Goal: Information Seeking & Learning: Learn about a topic

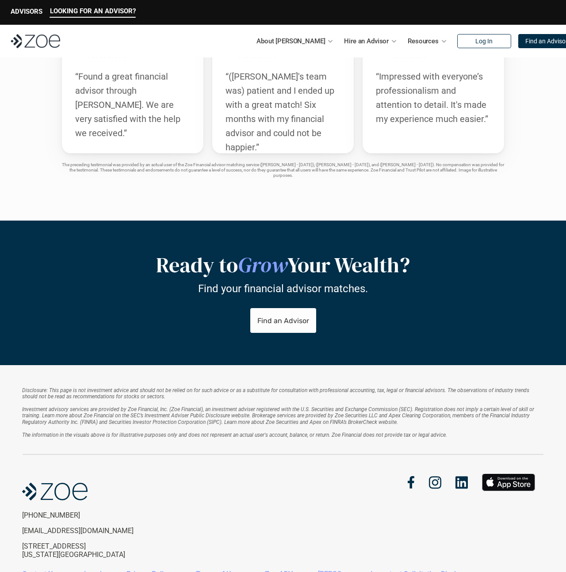
scroll to position [1710, 0]
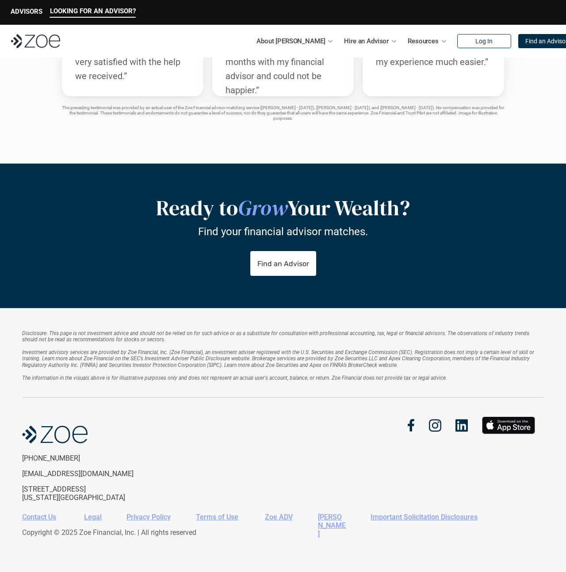
click at [275, 516] on link "Zoe ADV" at bounding box center [279, 517] width 28 height 8
click at [327, 515] on link "[PERSON_NAME]" at bounding box center [332, 525] width 28 height 25
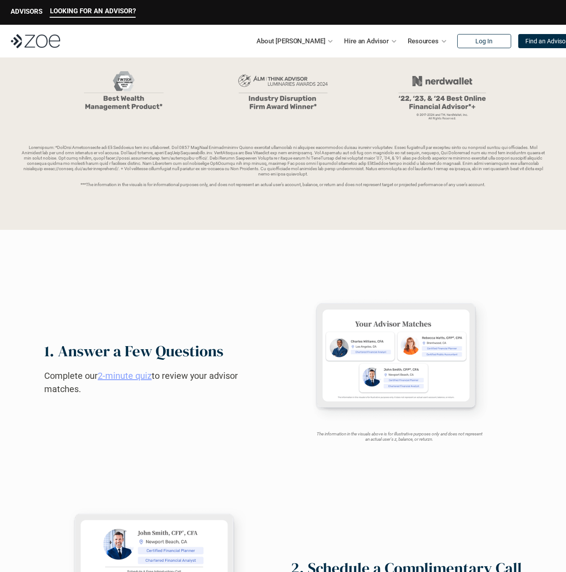
scroll to position [0, 0]
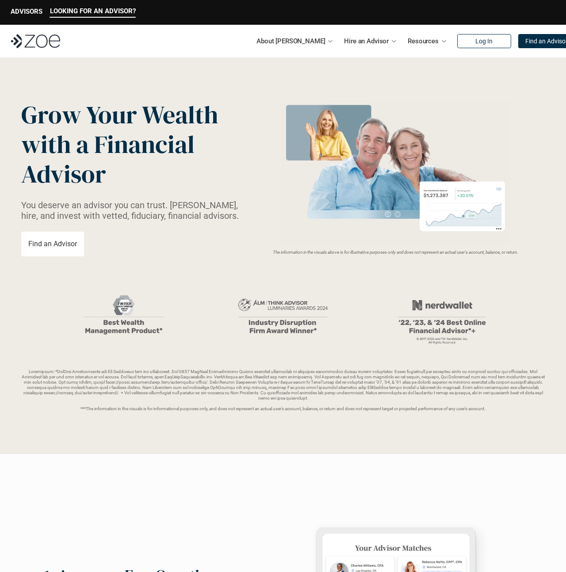
click at [297, 45] on p "About [PERSON_NAME]" at bounding box center [290, 40] width 69 height 13
click at [52, 9] on p "LOOKING FOR AN ADVISOR?" at bounding box center [93, 11] width 86 height 8
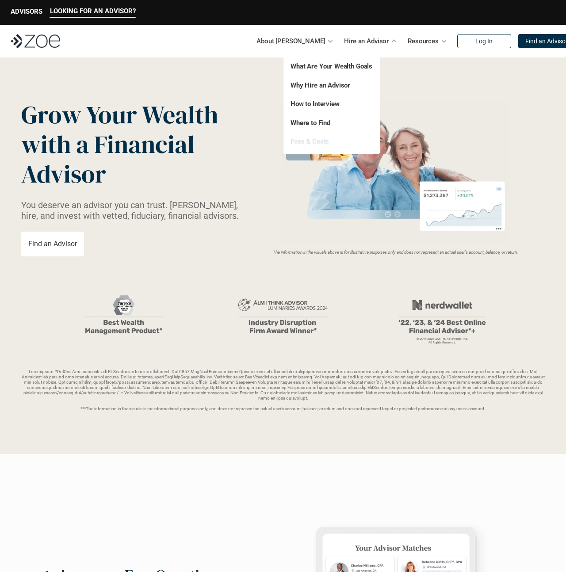
click at [312, 138] on link "Fees & Costs" at bounding box center [309, 141] width 38 height 8
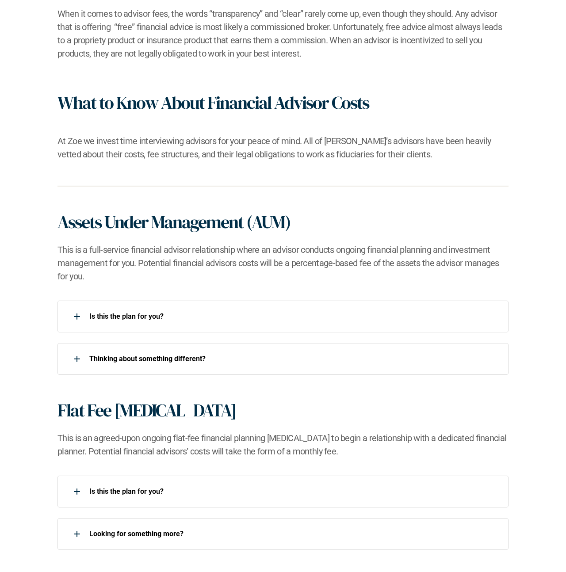
scroll to position [444, 0]
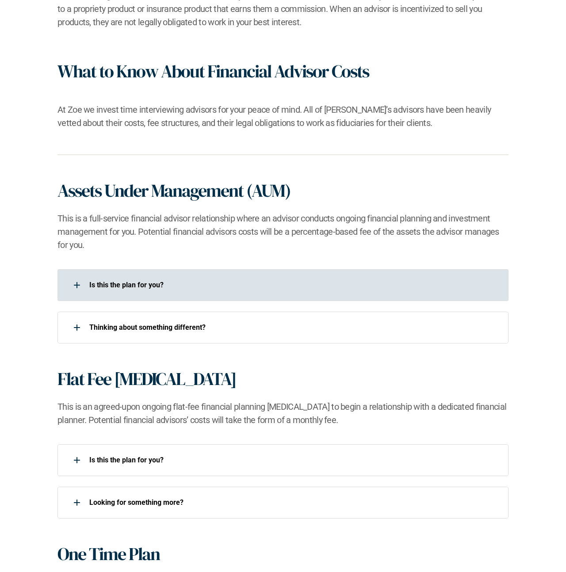
click at [122, 290] on div "Is this the plan for you?​" at bounding box center [276, 285] width 439 height 18
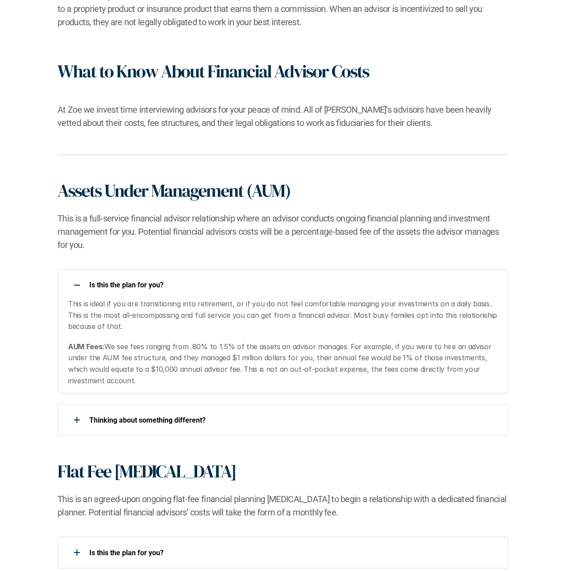
click at [122, 290] on div "Is this the plan for you?​" at bounding box center [276, 285] width 439 height 18
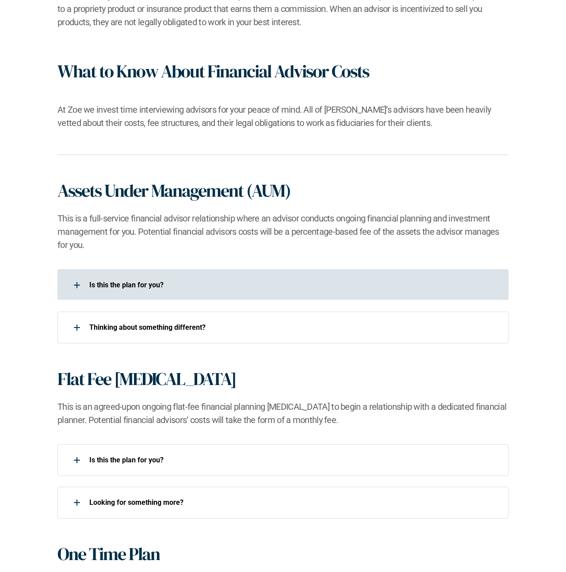
click at [123, 281] on p "Is this the plan for you?​" at bounding box center [293, 285] width 408 height 8
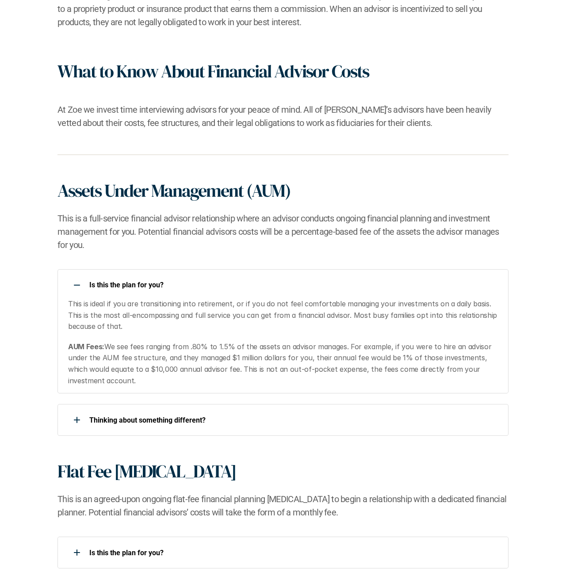
click at [123, 284] on p "Is this the plan for you?​" at bounding box center [293, 285] width 408 height 8
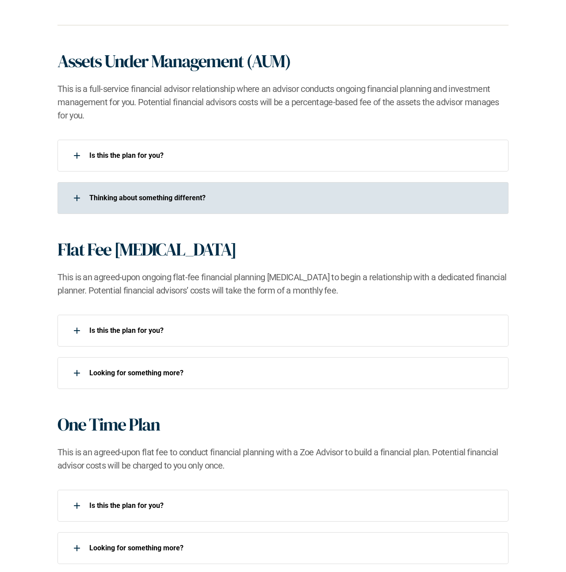
scroll to position [633, 0]
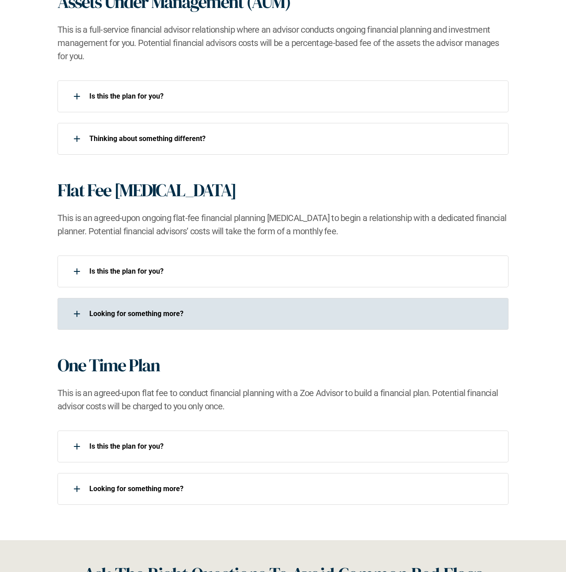
click at [133, 312] on p "Looking for something more?​" at bounding box center [293, 313] width 408 height 8
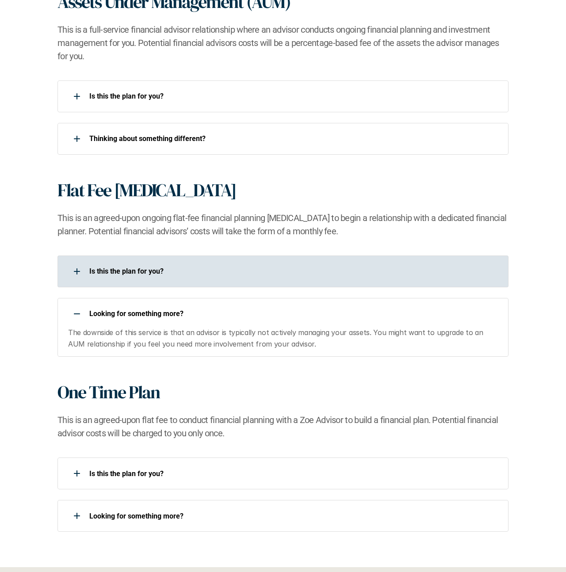
click at [113, 268] on p "Is this the plan for you?​" at bounding box center [293, 271] width 408 height 8
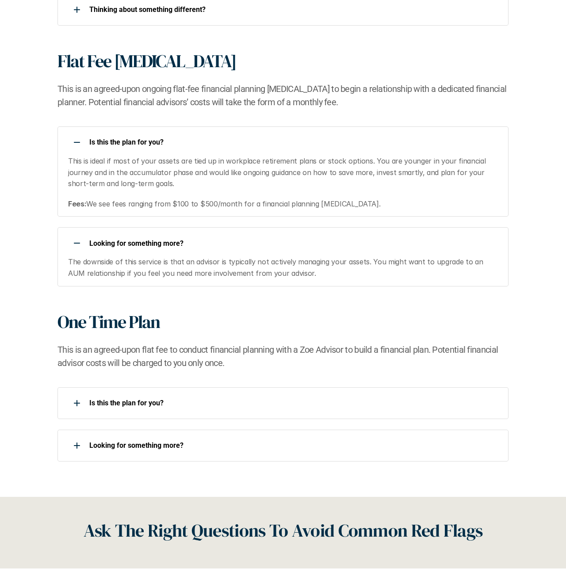
scroll to position [815, 0]
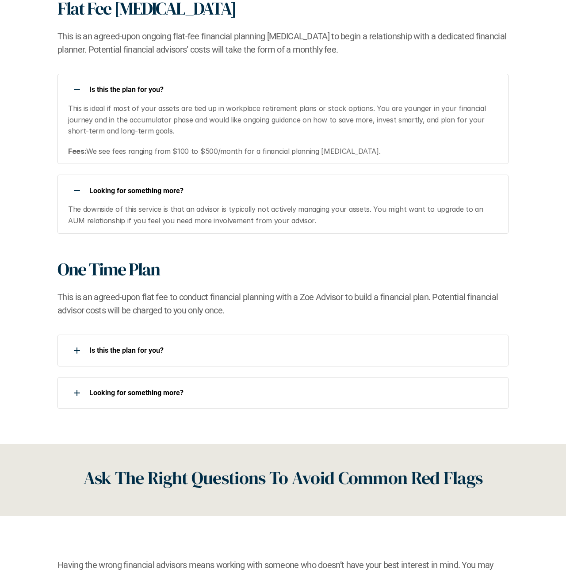
click at [148, 359] on div "Is this the plan for you?​" at bounding box center [276, 351] width 439 height 18
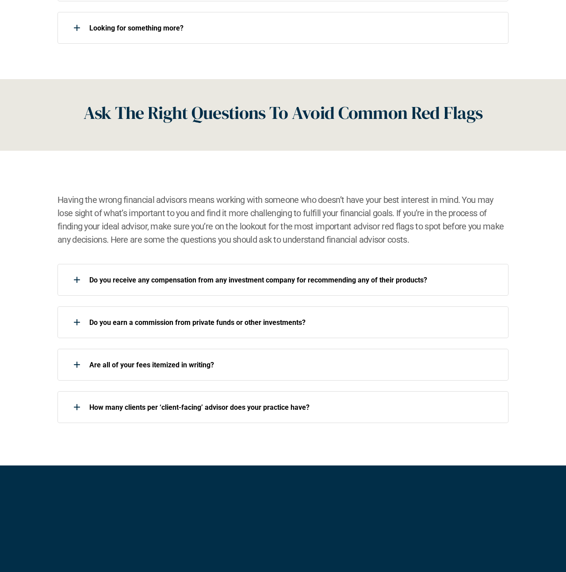
scroll to position [1298, 0]
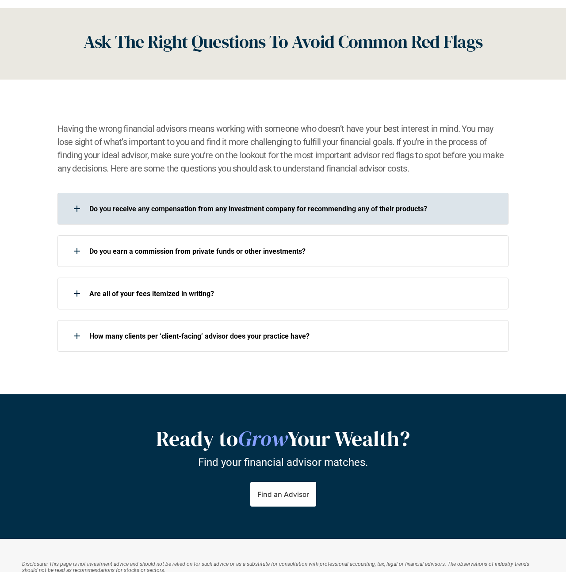
click at [173, 213] on p "Do you receive any compensation from any investment company for recommending an…" at bounding box center [293, 209] width 408 height 8
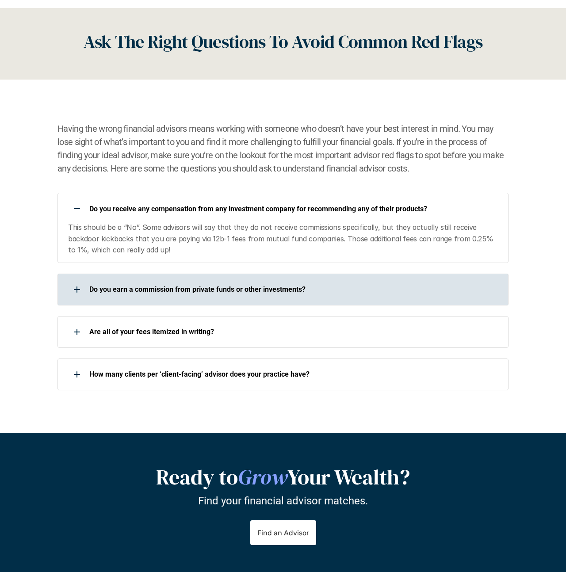
click at [174, 291] on p "Do you earn a commission from private funds or other investments?" at bounding box center [293, 289] width 408 height 8
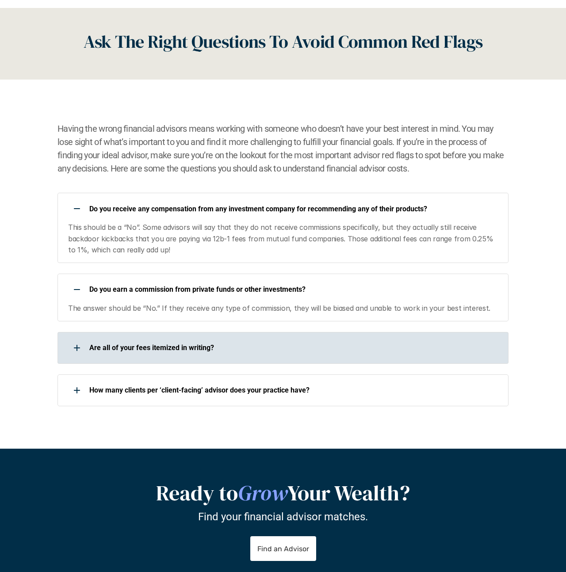
click at [172, 336] on div "Are all of your fees itemized in writing?" at bounding box center [282, 348] width 451 height 32
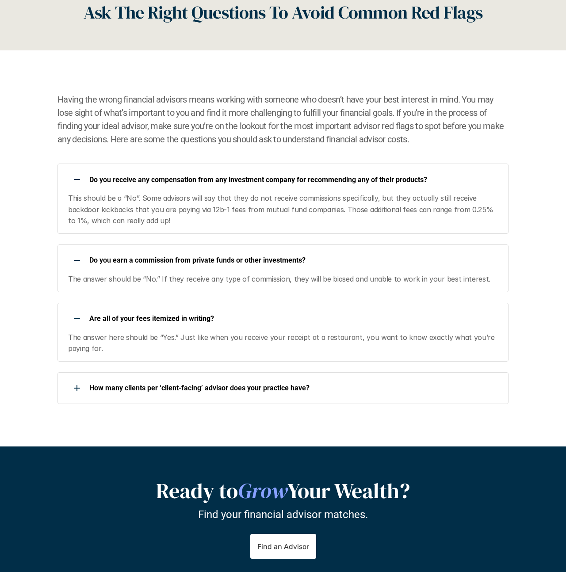
scroll to position [1329, 0]
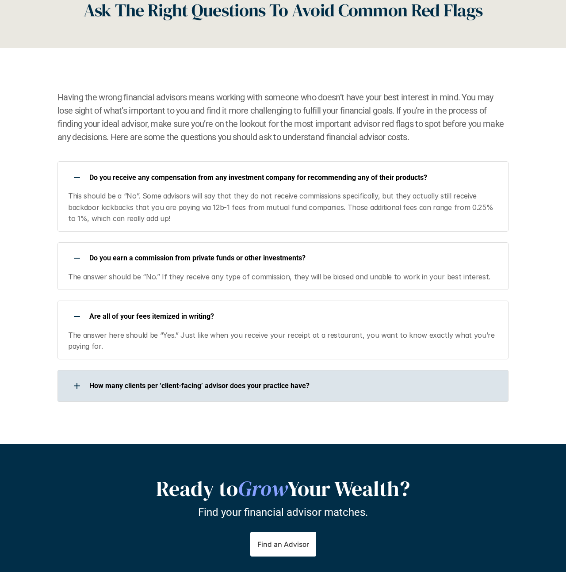
click at [179, 391] on div "How many clients per ‘client-facing’ advisor does your practice have?" at bounding box center [276, 386] width 439 height 18
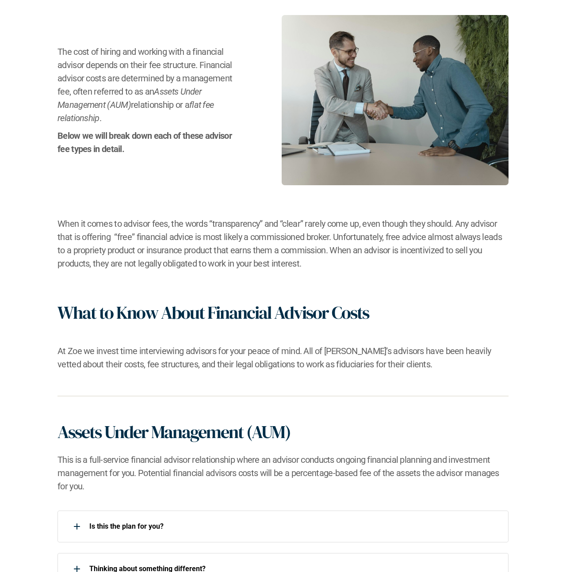
scroll to position [0, 0]
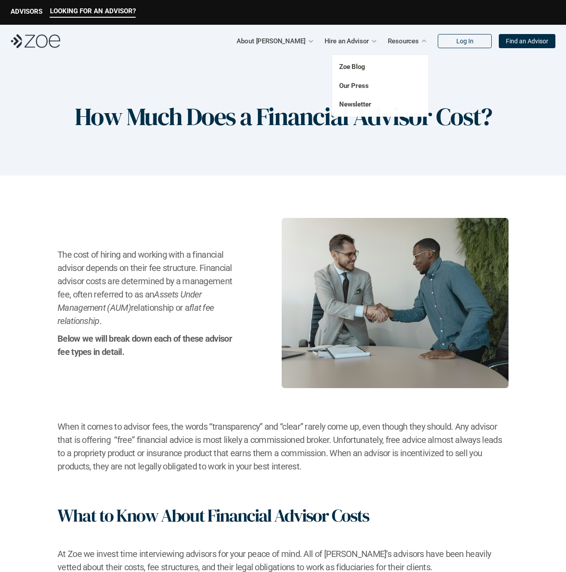
click at [401, 42] on p "Resources" at bounding box center [403, 40] width 31 height 13
click at [358, 64] on link "Zoe Blog" at bounding box center [352, 67] width 26 height 8
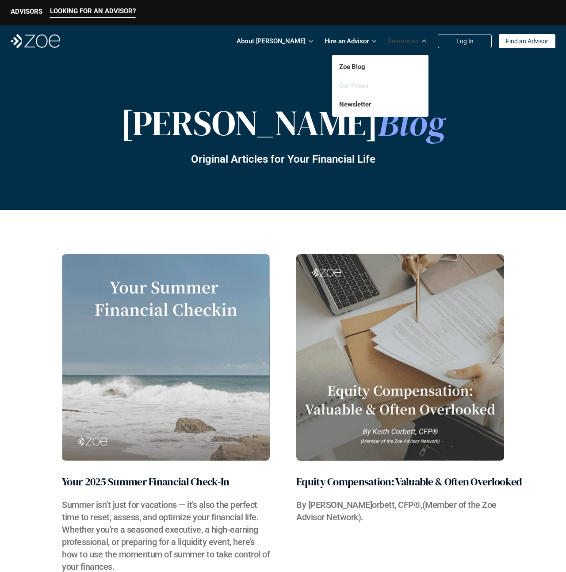
click at [360, 82] on link "Our Press" at bounding box center [354, 86] width 30 height 8
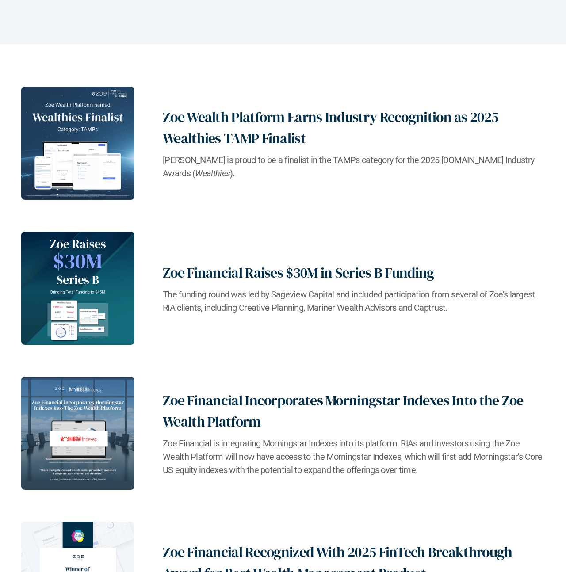
scroll to position [185, 0]
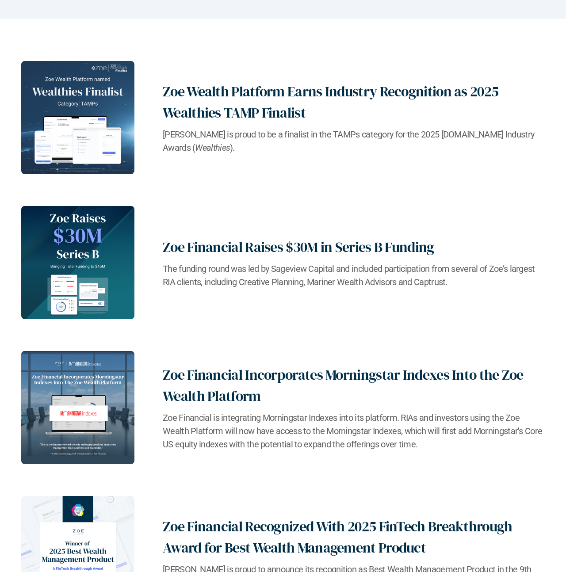
click at [301, 248] on h2 "Zoe Financial Raises $30M in Series B Funding" at bounding box center [354, 246] width 382 height 21
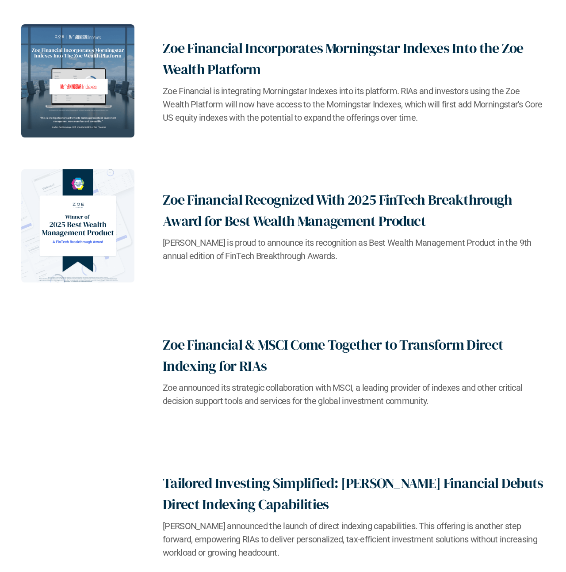
scroll to position [554, 0]
